Goal: Task Accomplishment & Management: Complete application form

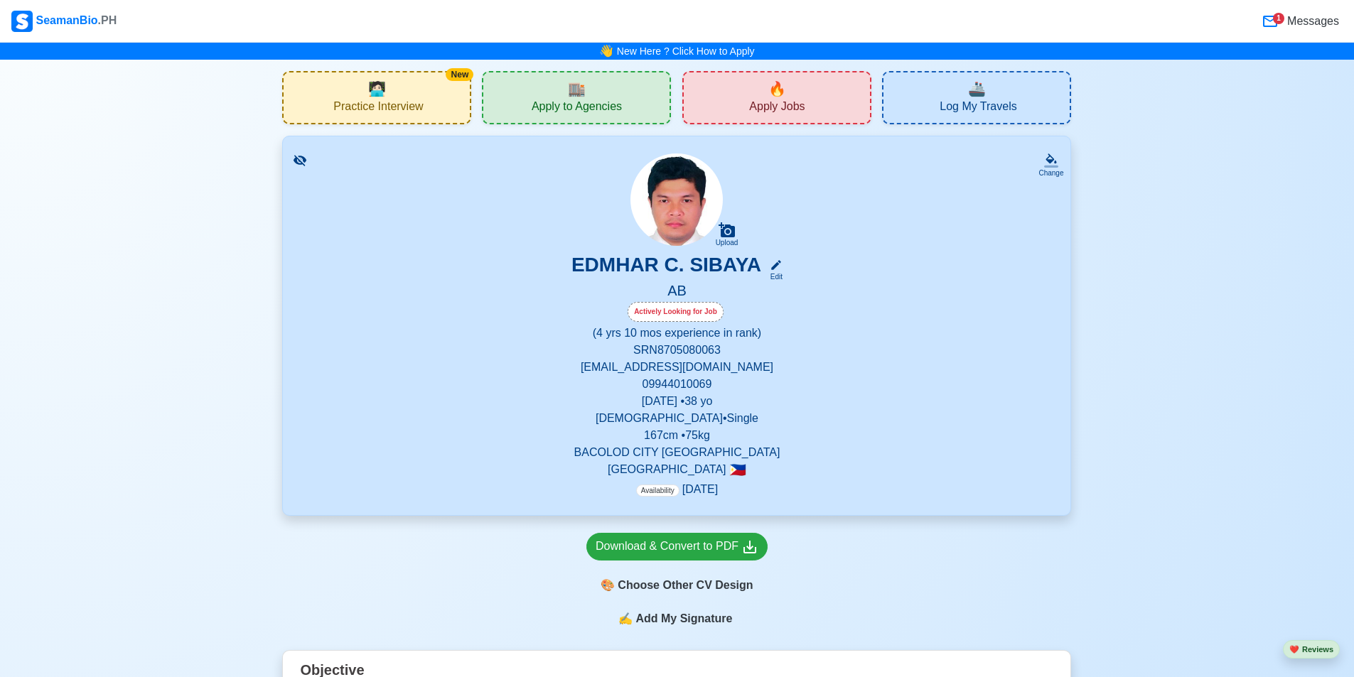
drag, startPoint x: 810, startPoint y: 106, endPoint x: 969, endPoint y: 158, distance: 167.7
click at [810, 105] on div "🔥 Apply Jobs" at bounding box center [776, 97] width 189 height 53
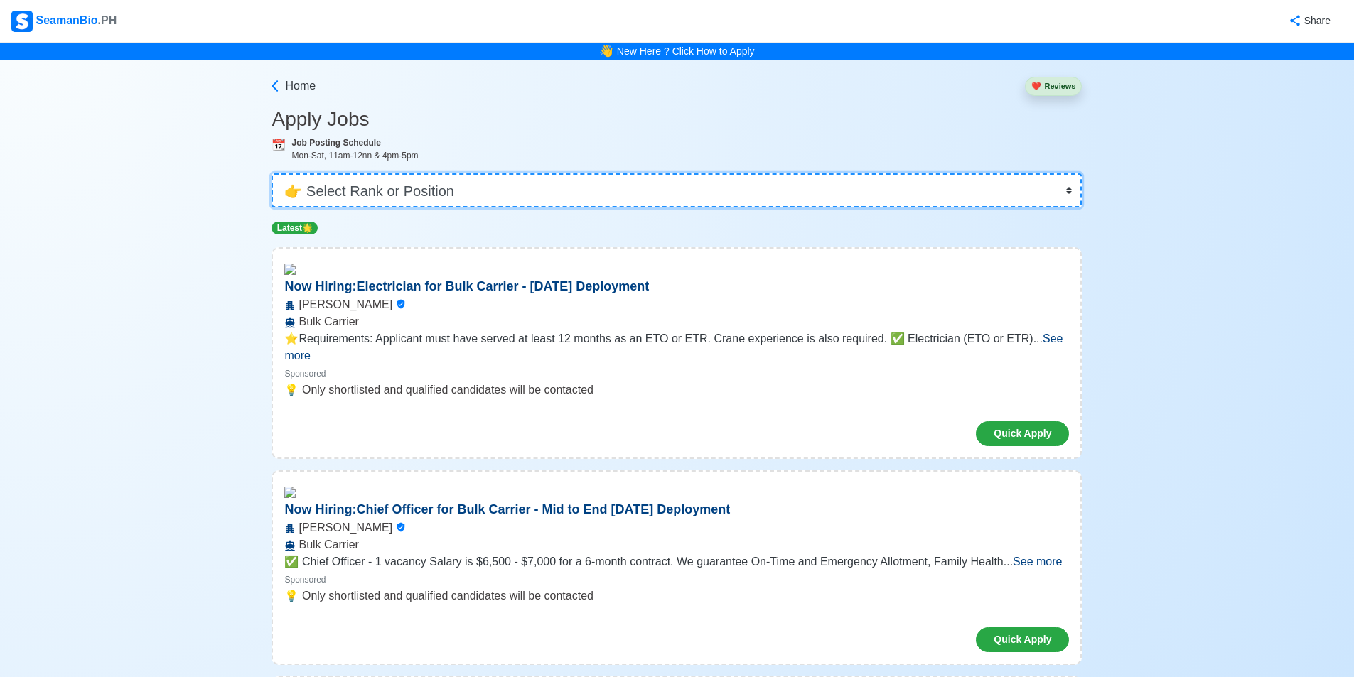
click at [440, 186] on select "👉 Select Rank or Position Master Chief Officer 2nd Officer 3rd Officer Junior O…" at bounding box center [677, 190] width 810 height 34
select select "[PERSON_NAME]"
click at [272, 173] on select "👉 Select Rank or Position Master Chief Officer 2nd Officer 3rd Officer Junior O…" at bounding box center [677, 190] width 810 height 34
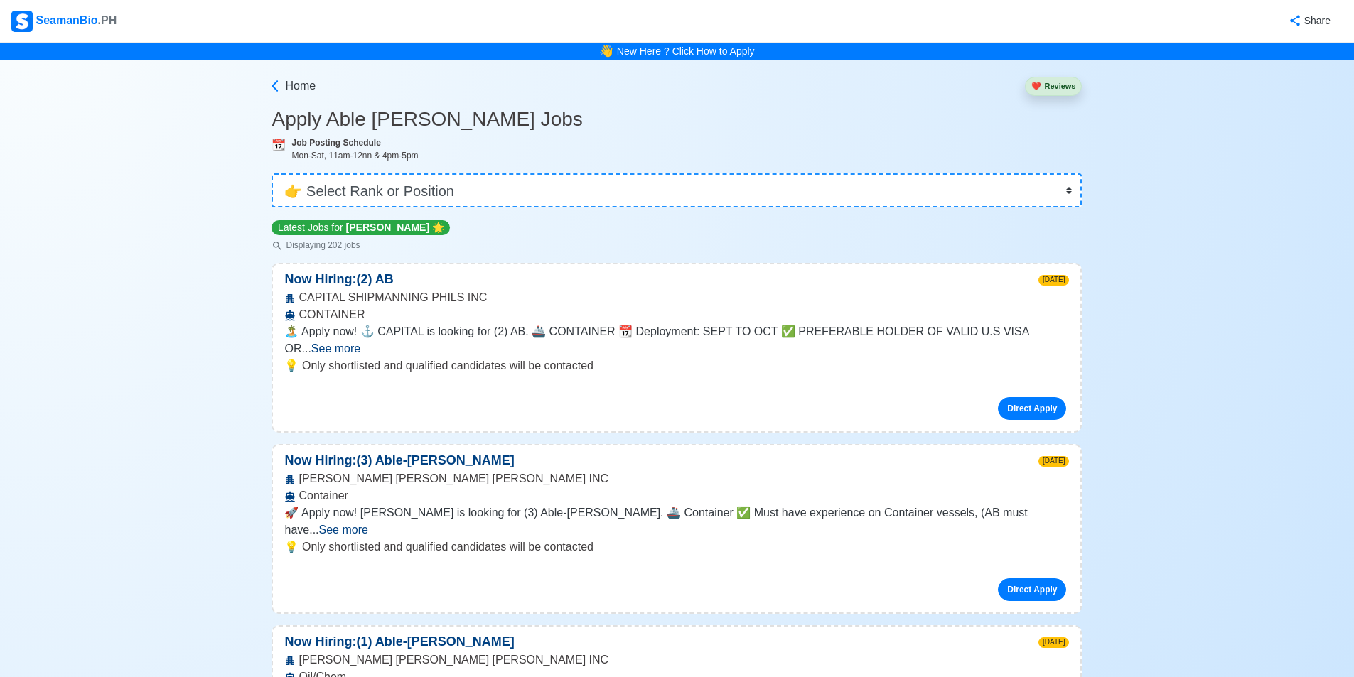
click at [360, 343] on span "See more" at bounding box center [335, 349] width 49 height 12
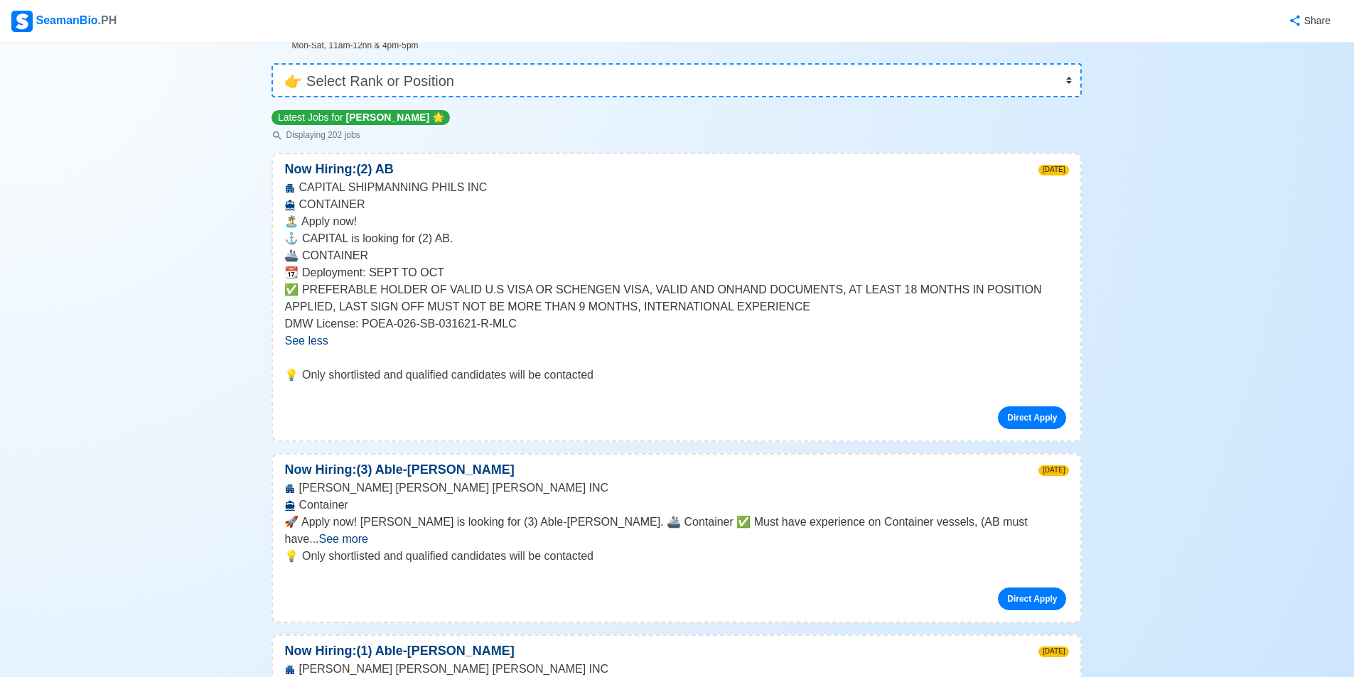
scroll to position [257, 0]
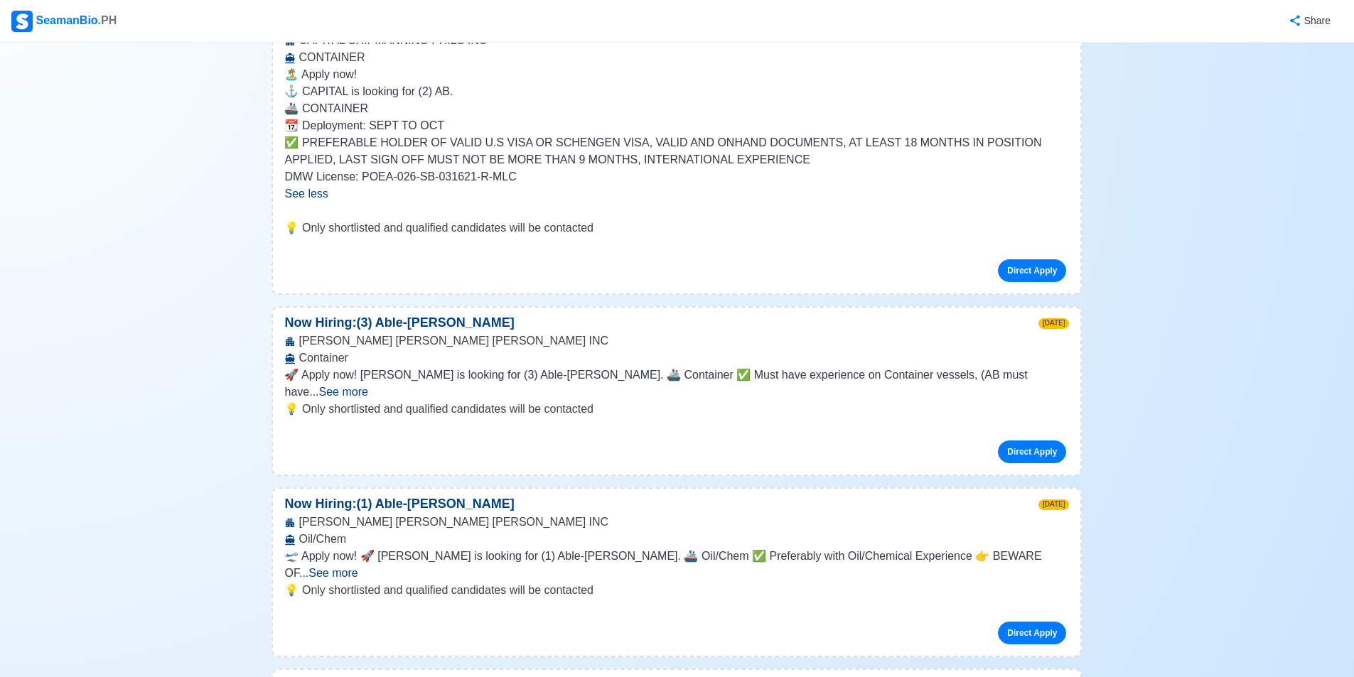
click at [368, 386] on span "See more" at bounding box center [343, 392] width 49 height 12
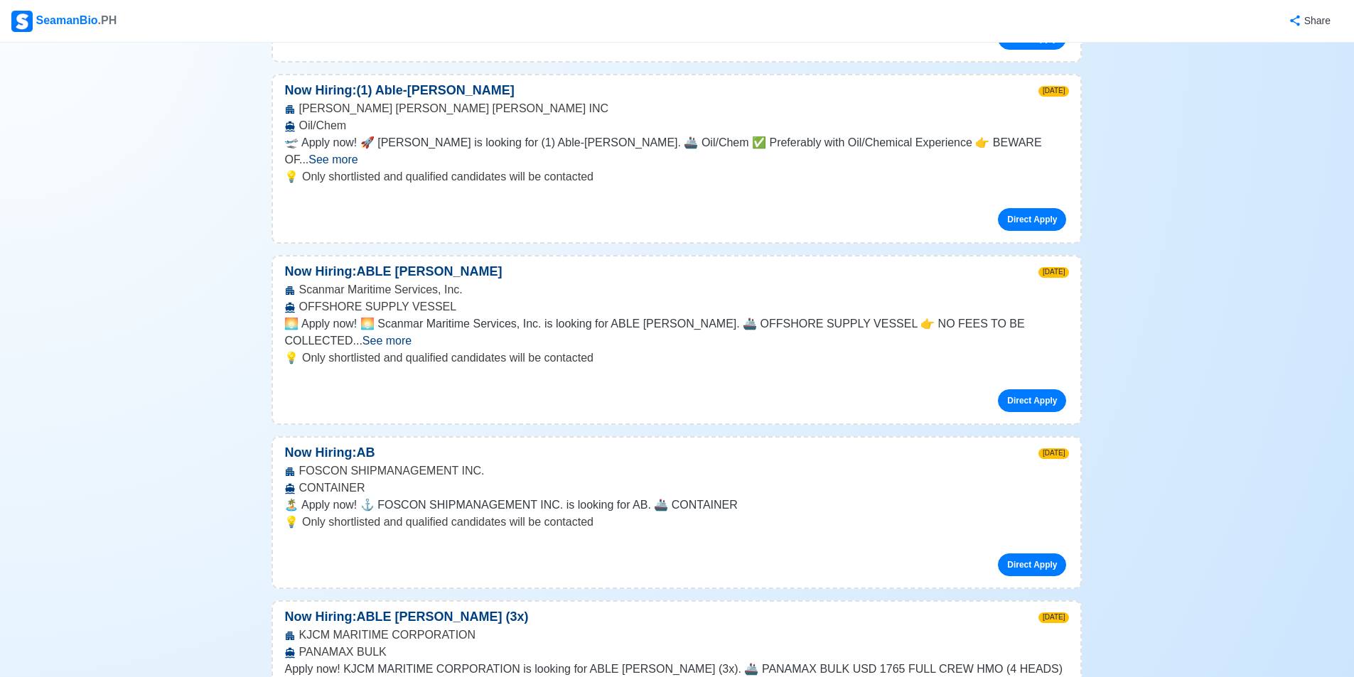
scroll to position [883, 0]
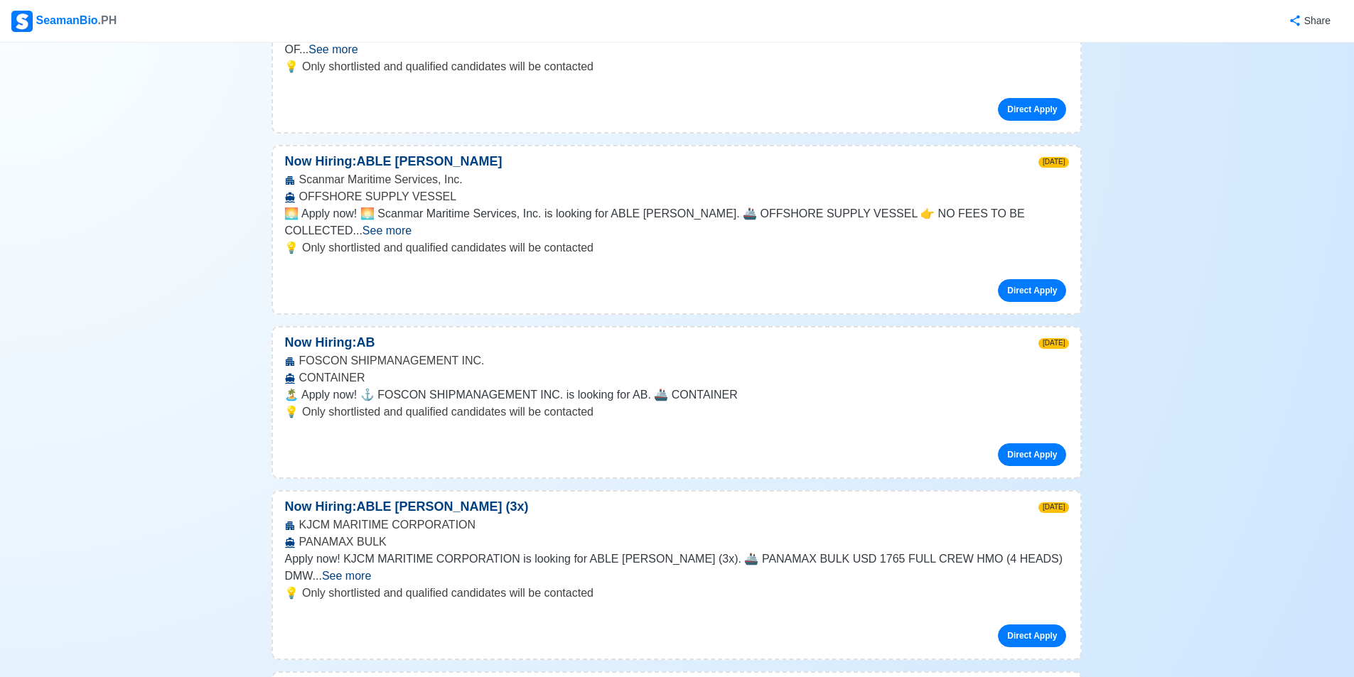
click at [371, 570] on span "See more" at bounding box center [346, 576] width 49 height 12
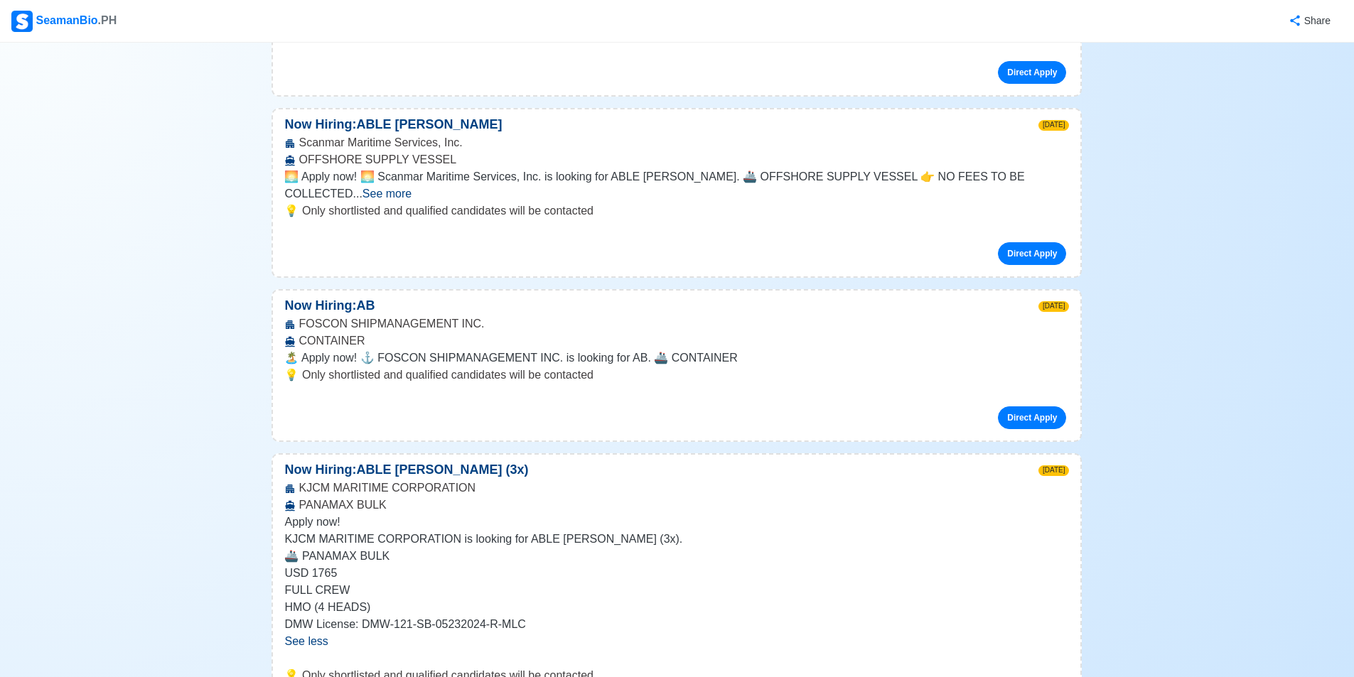
scroll to position [1032, 0]
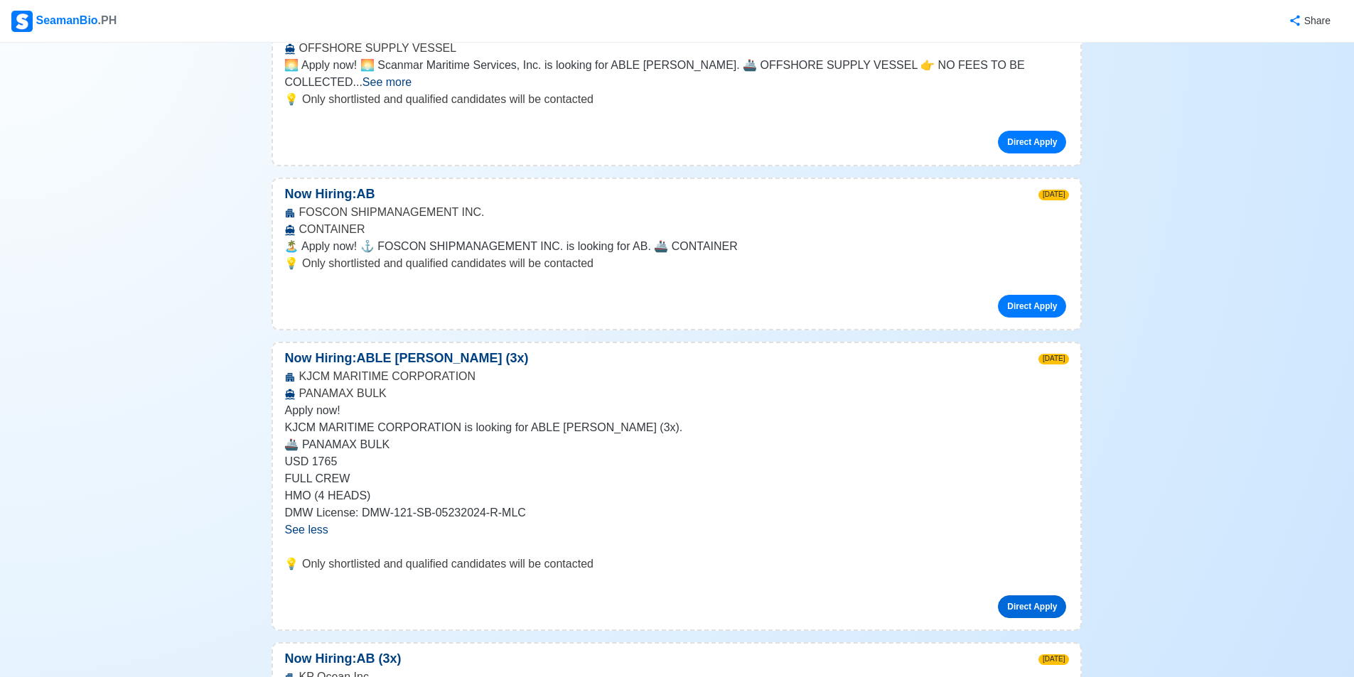
click at [1016, 596] on link "Direct Apply" at bounding box center [1032, 607] width 68 height 23
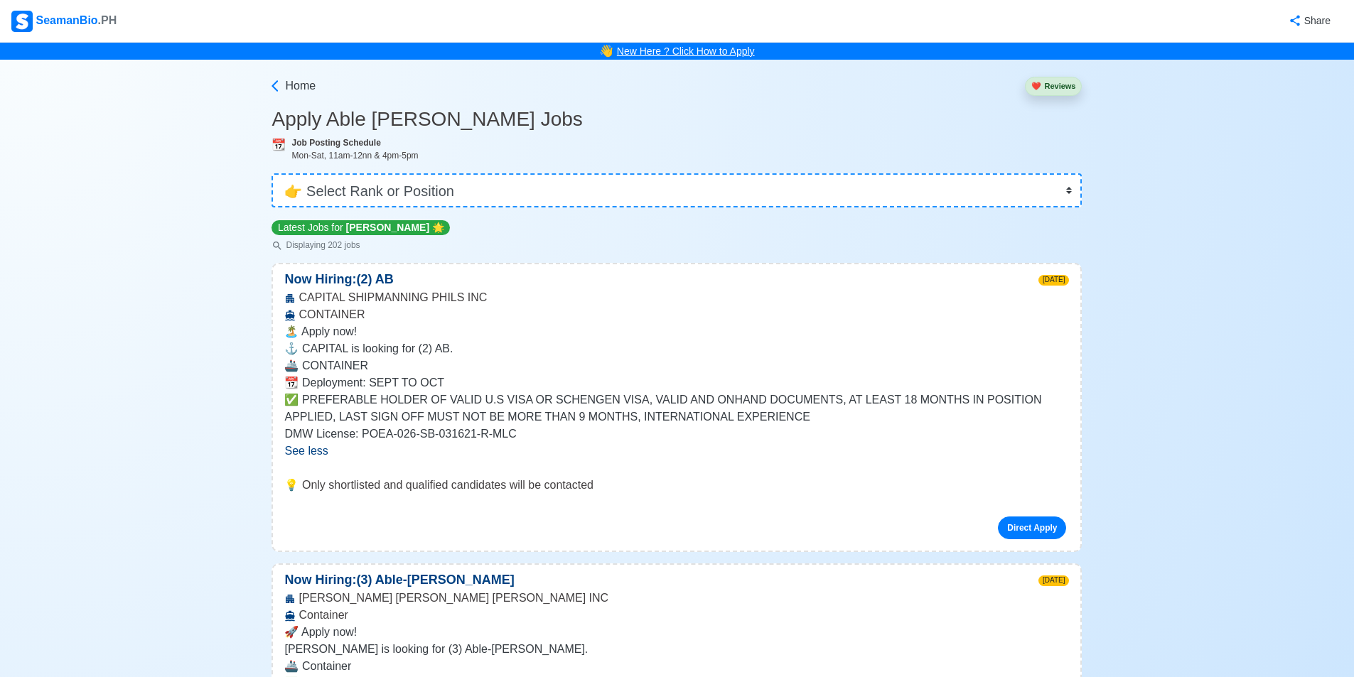
click at [723, 51] on link "New Here ? Click How to Apply" at bounding box center [686, 50] width 138 height 11
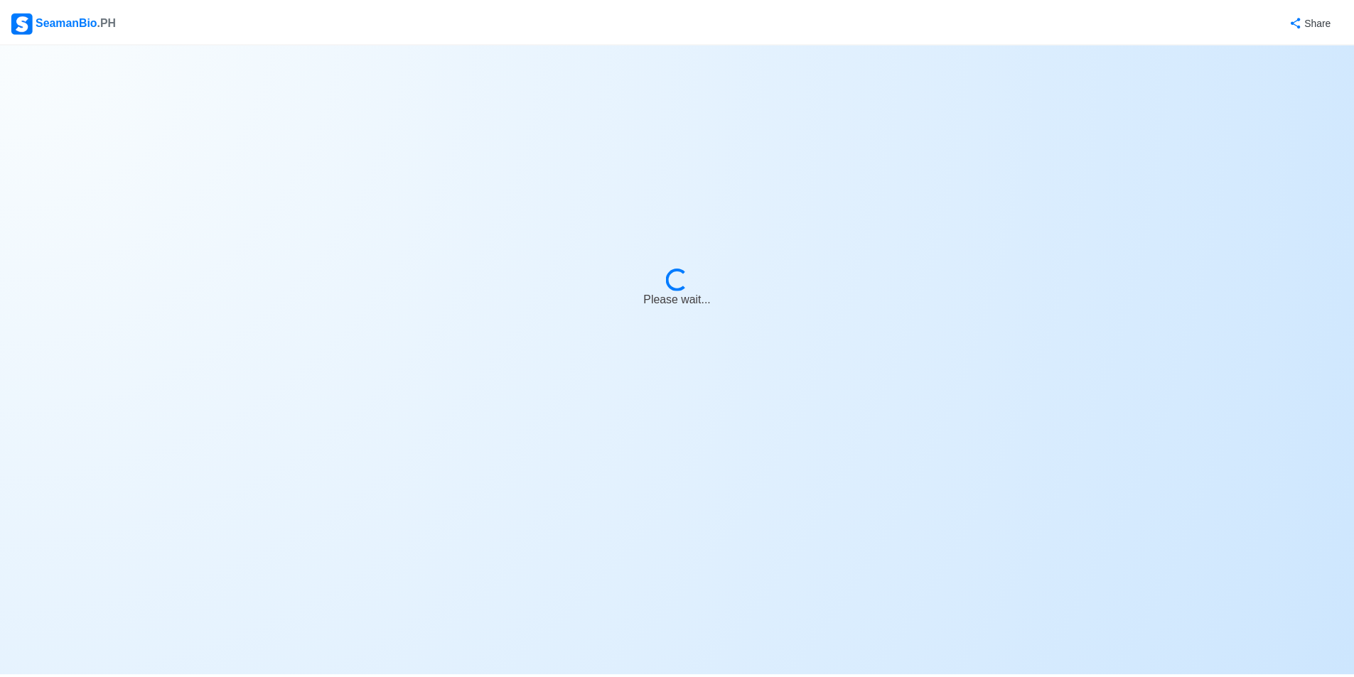
select select "[PERSON_NAME]"
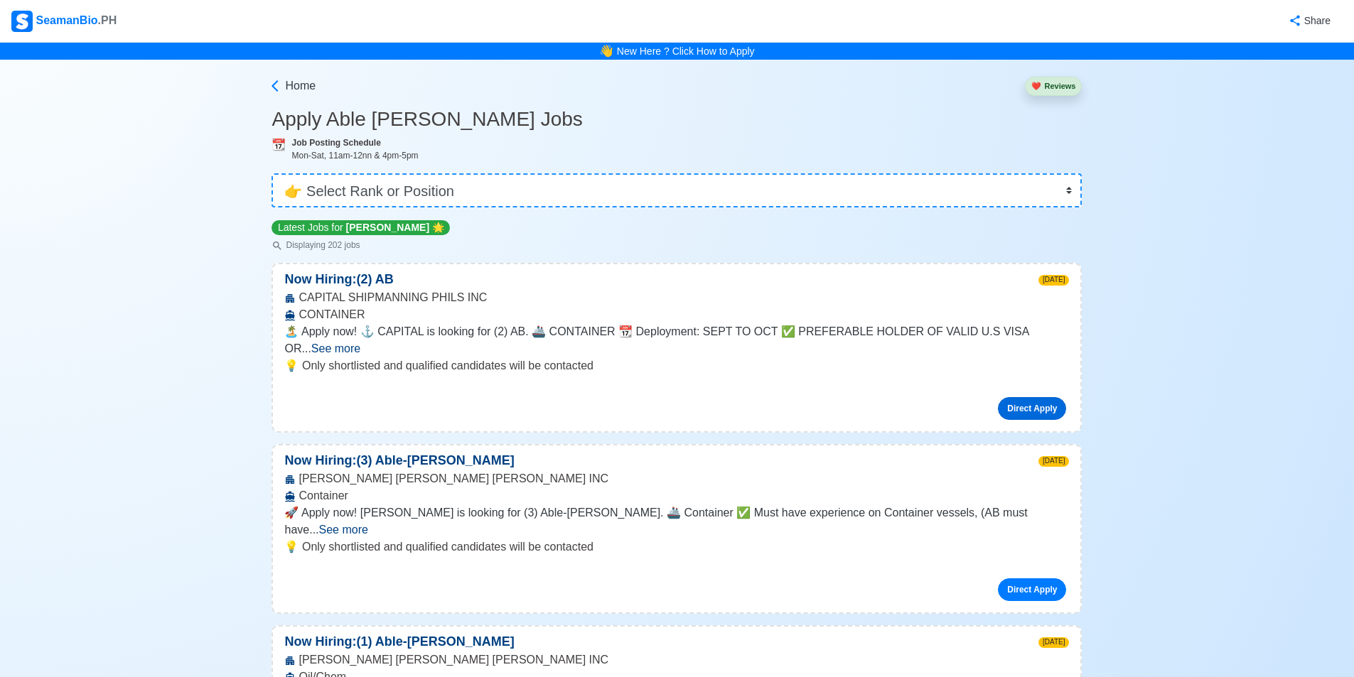
click at [1011, 397] on link "Direct Apply" at bounding box center [1032, 408] width 68 height 23
click at [284, 75] on div "Home" at bounding box center [294, 83] width 44 height 34
click at [303, 87] on span "Home" at bounding box center [300, 85] width 31 height 17
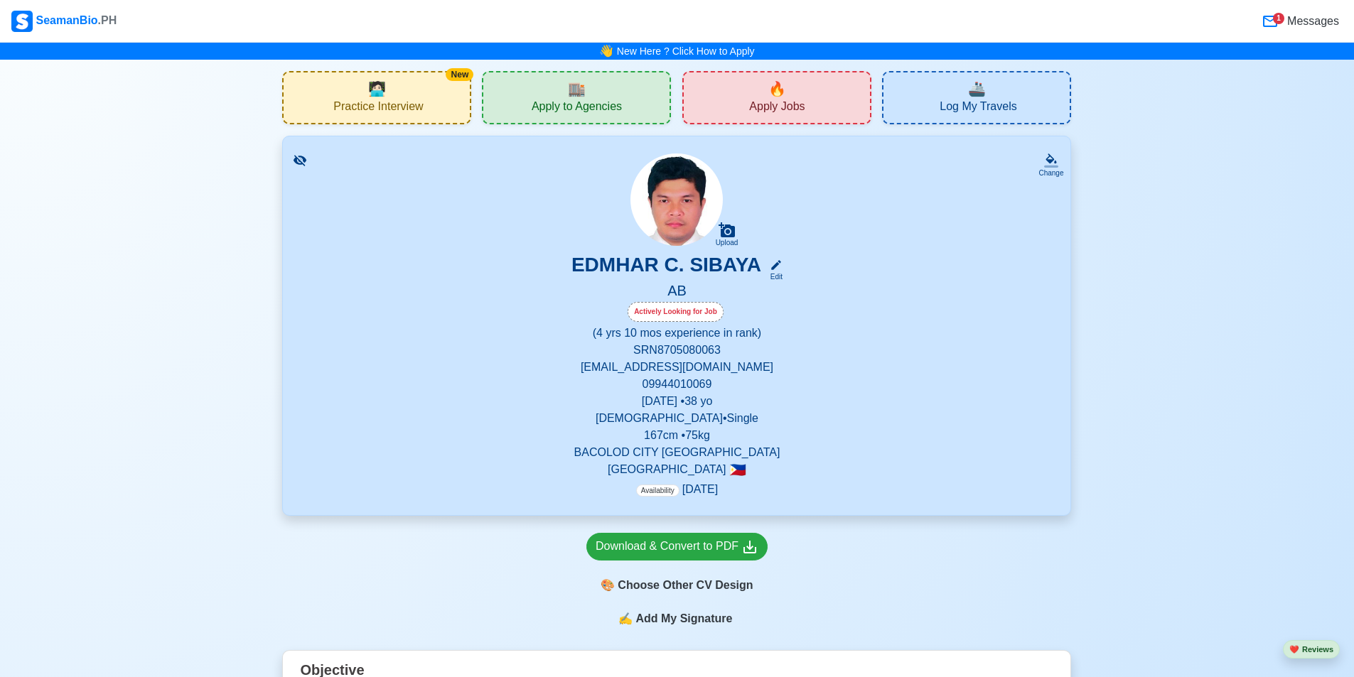
click at [1353, 53] on div "👋 New Here ? Click How to Apply" at bounding box center [677, 51] width 1354 height 17
click at [1310, 22] on span "Messages" at bounding box center [1311, 21] width 55 height 17
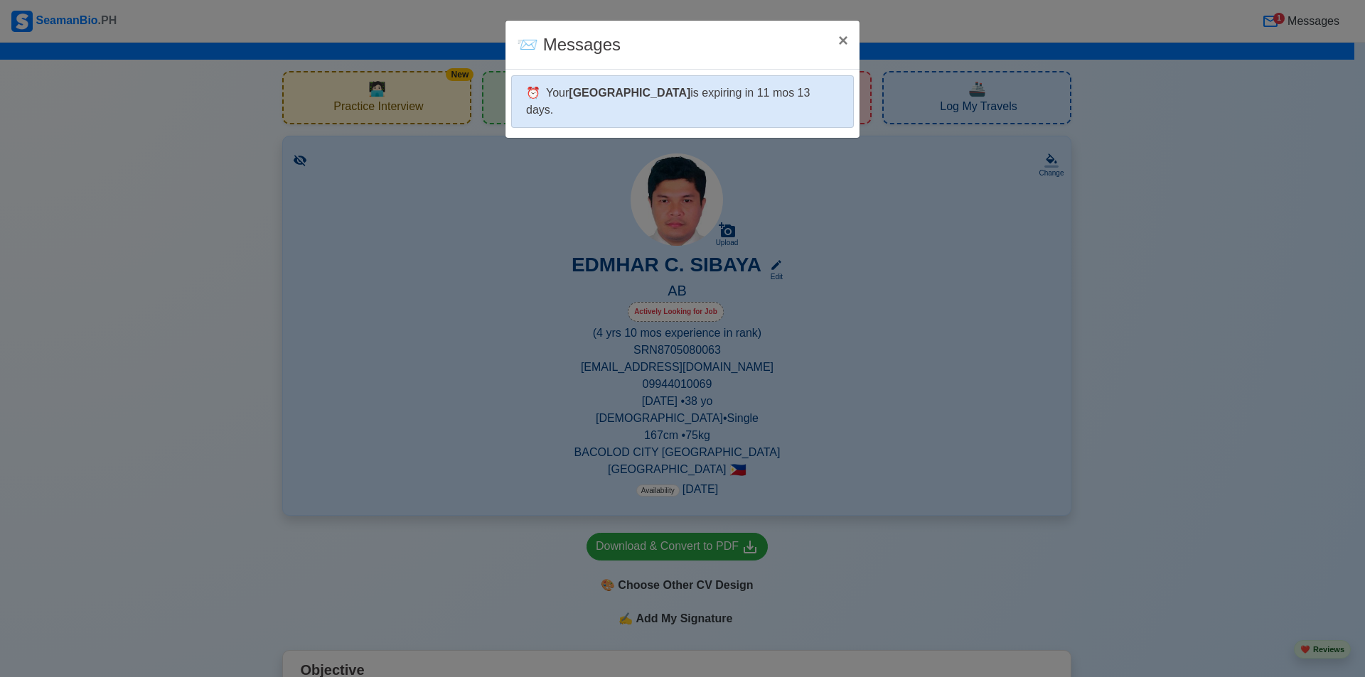
click at [643, 94] on div "⏰ Your Panama is expiring in 11 mos 13 days." at bounding box center [682, 101] width 343 height 53
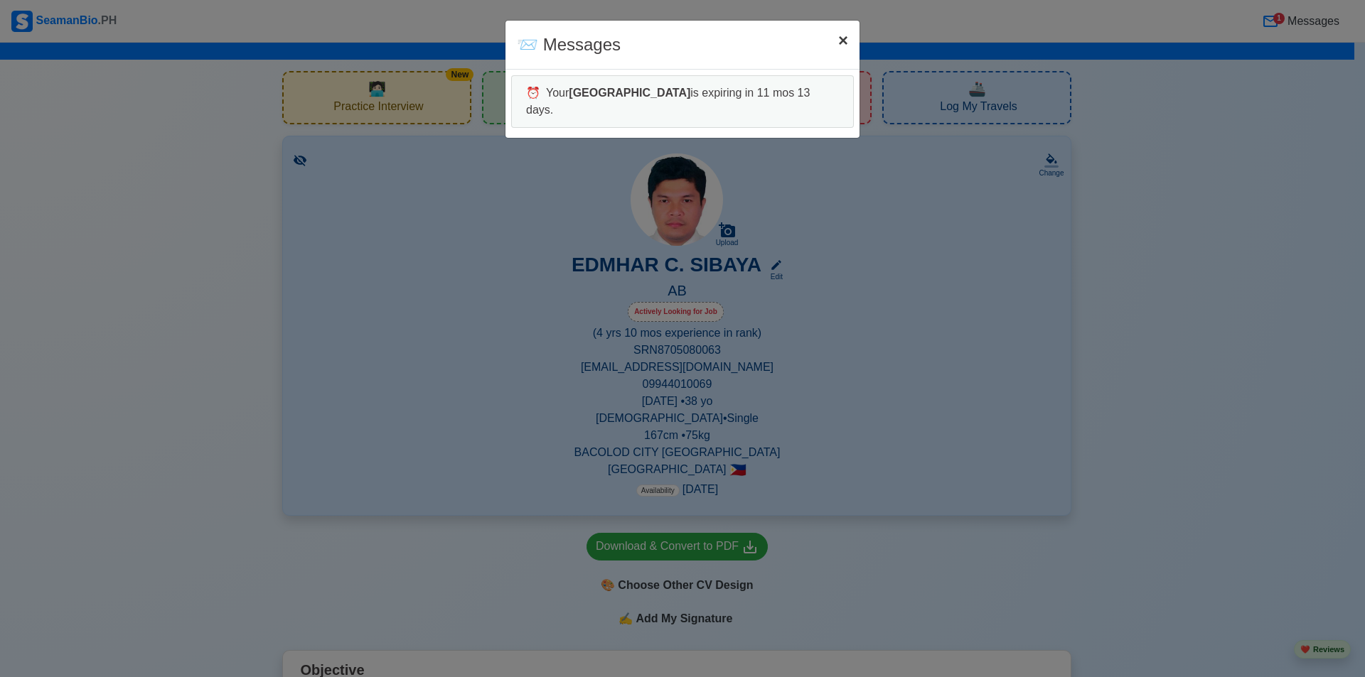
click at [844, 36] on span "×" at bounding box center [843, 40] width 10 height 19
